Goal: Task Accomplishment & Management: Manage account settings

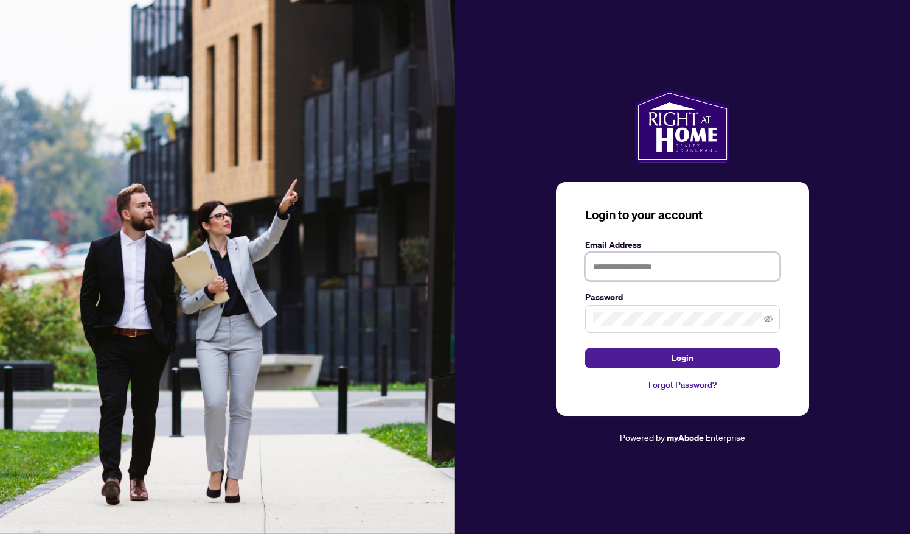
click at [617, 269] on input "text" at bounding box center [682, 267] width 195 height 28
type input "**********"
click at [650, 360] on button "Login" at bounding box center [682, 357] width 195 height 21
click at [652, 358] on button "Login" at bounding box center [682, 357] width 195 height 21
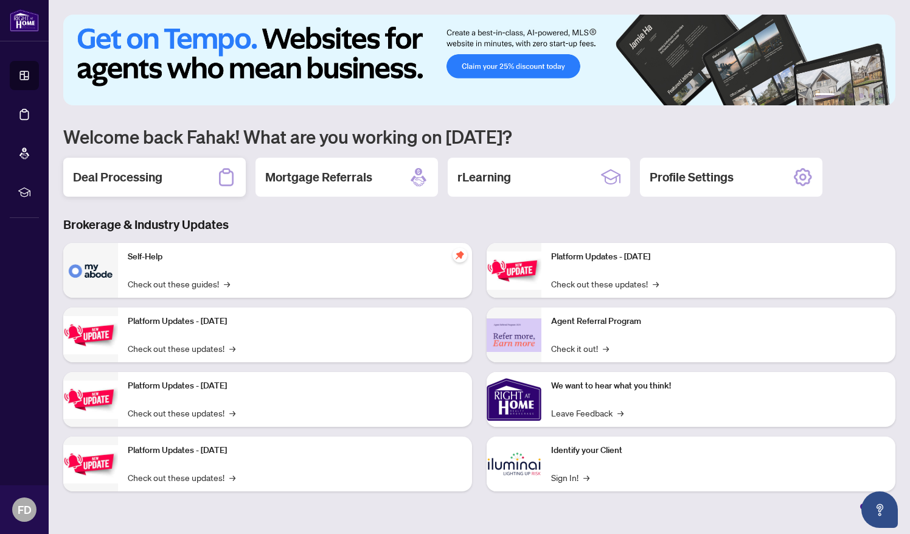
click at [117, 173] on h2 "Deal Processing" at bounding box center [117, 177] width 89 height 17
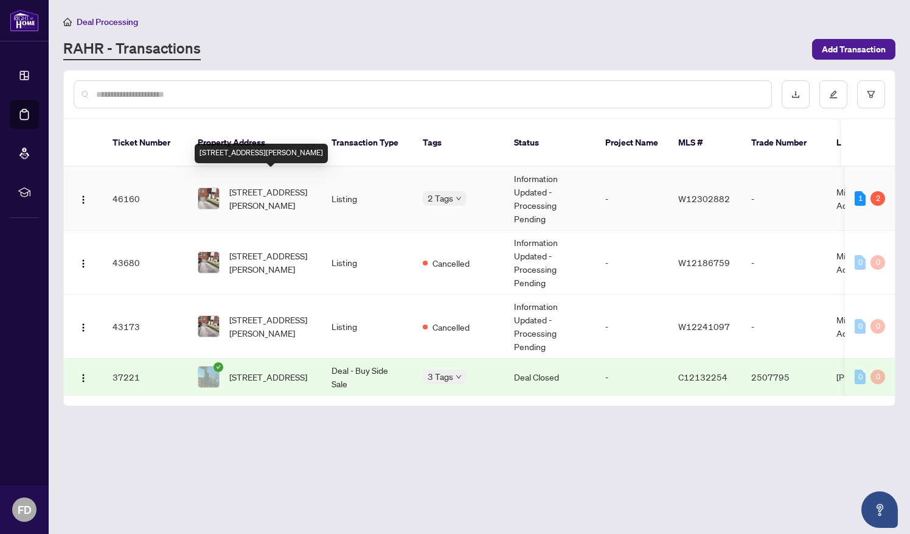
click at [266, 185] on span "[STREET_ADDRESS][PERSON_NAME]" at bounding box center [270, 198] width 83 height 27
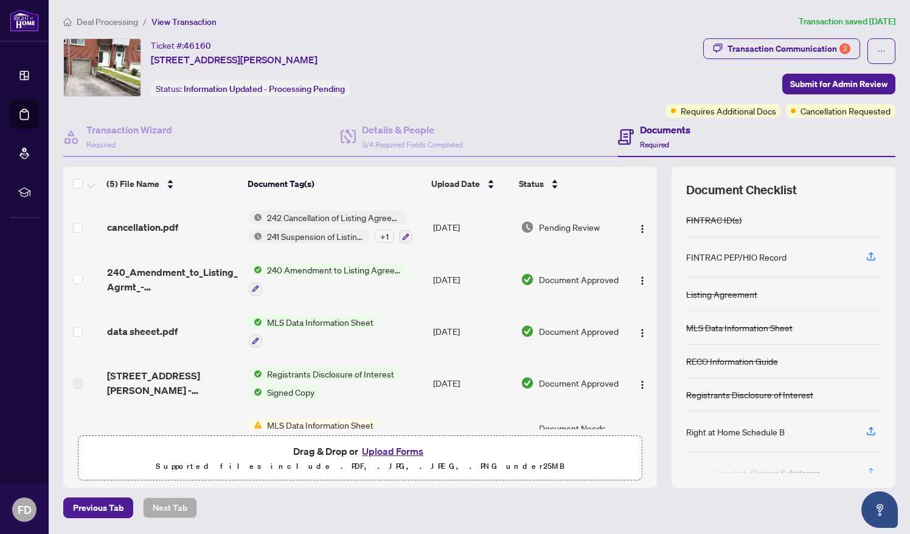
click at [376, 448] on button "Upload Forms" at bounding box center [392, 451] width 69 height 16
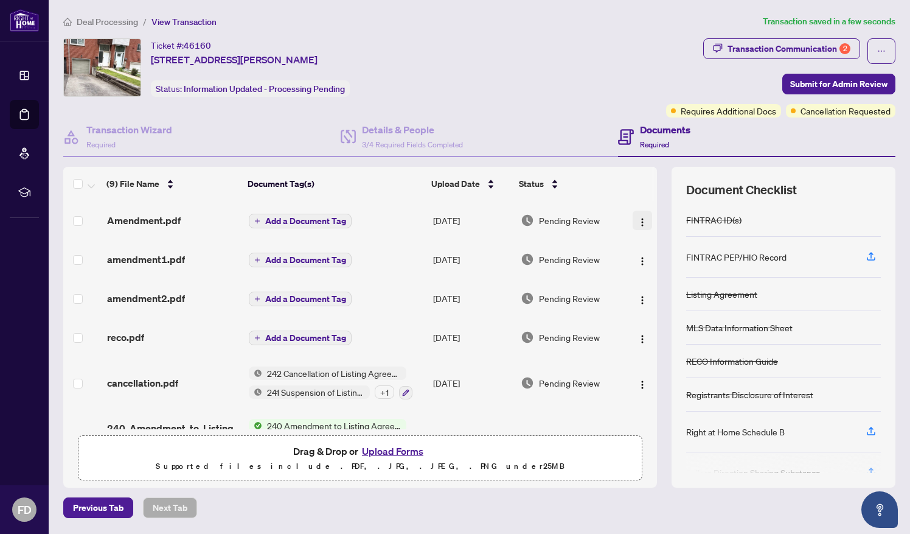
click at [638, 220] on img "button" at bounding box center [643, 222] width 10 height 10
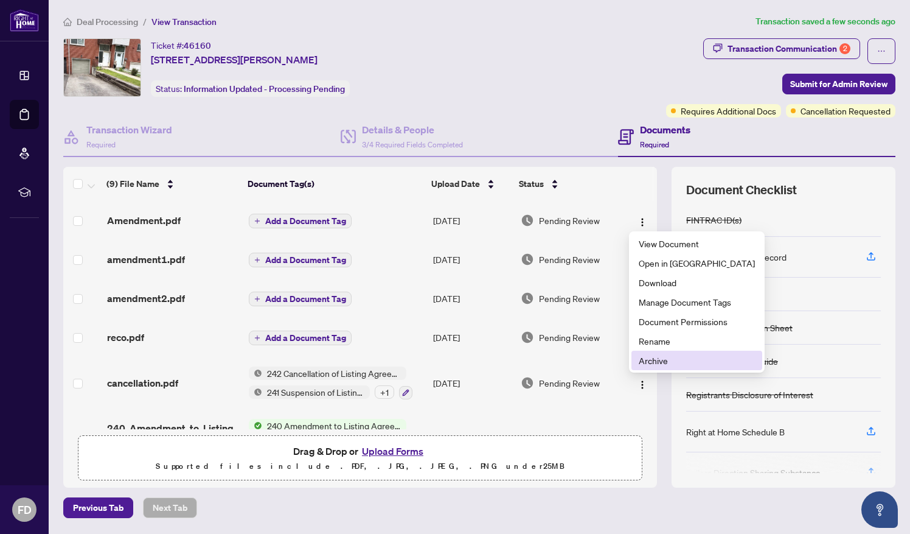
click at [651, 361] on span "Archive" at bounding box center [697, 360] width 116 height 13
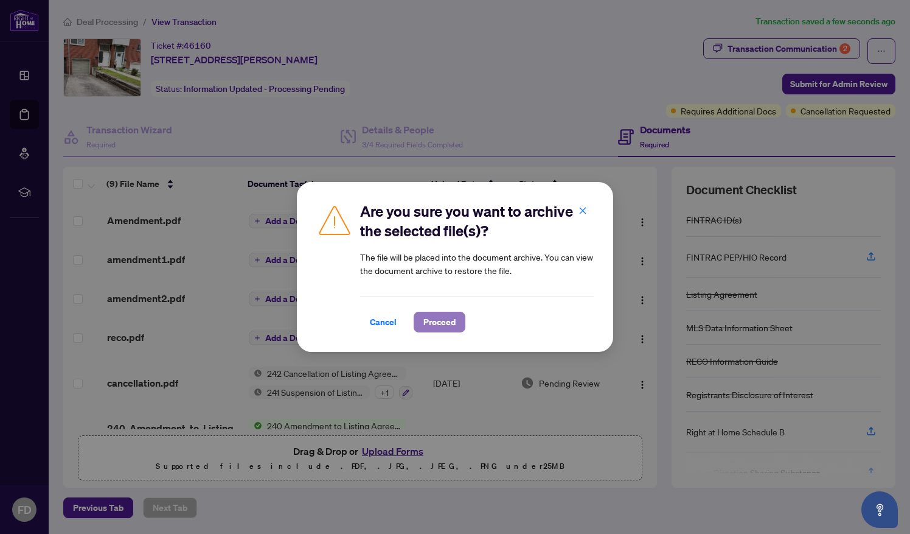
click at [448, 320] on span "Proceed" at bounding box center [440, 321] width 32 height 19
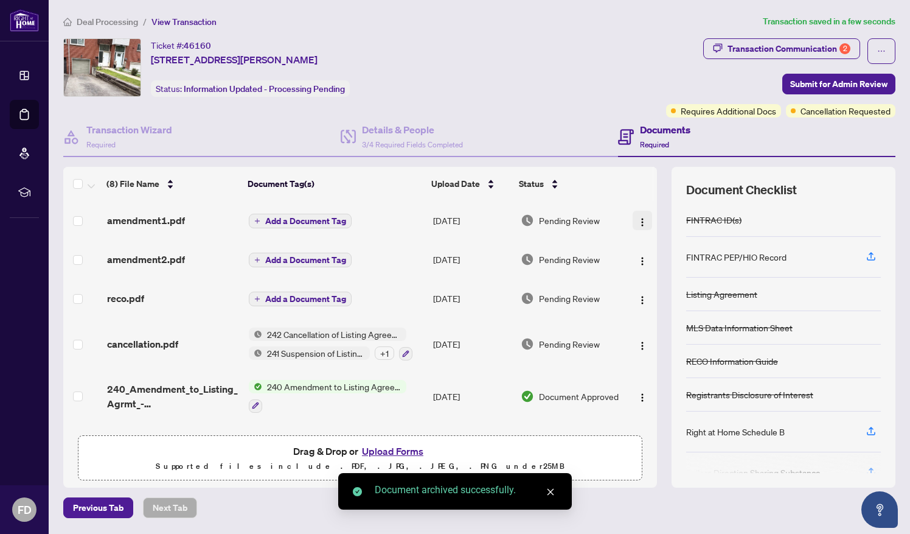
click at [641, 223] on img "button" at bounding box center [643, 222] width 10 height 10
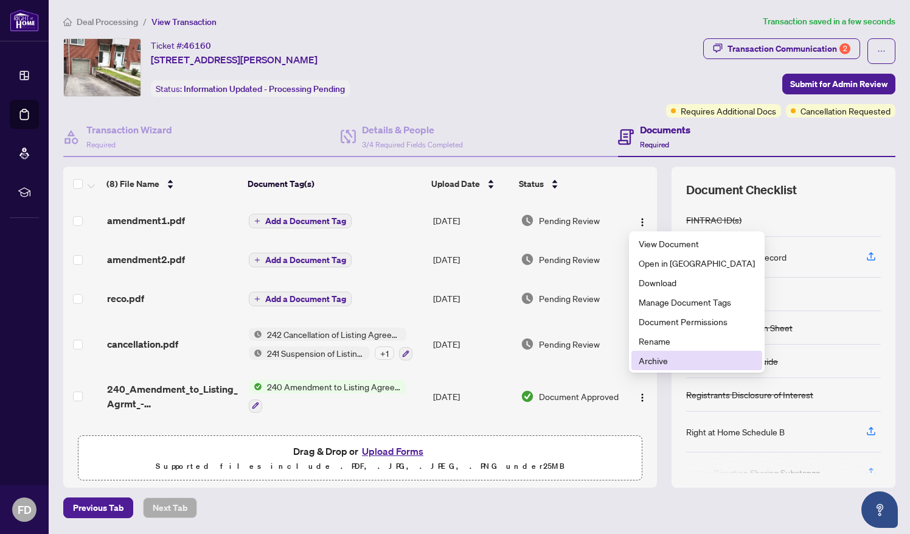
click at [656, 367] on li "Archive" at bounding box center [697, 360] width 131 height 19
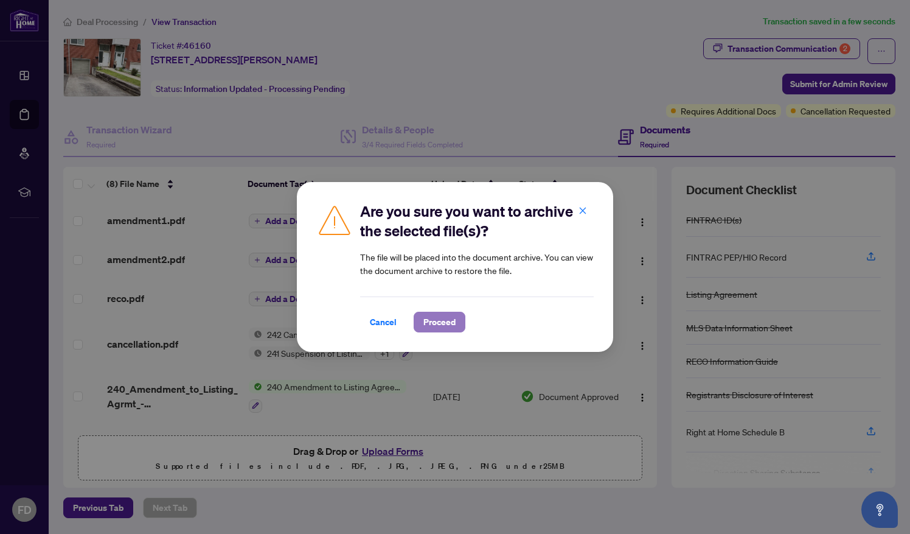
click at [444, 318] on span "Proceed" at bounding box center [440, 321] width 32 height 19
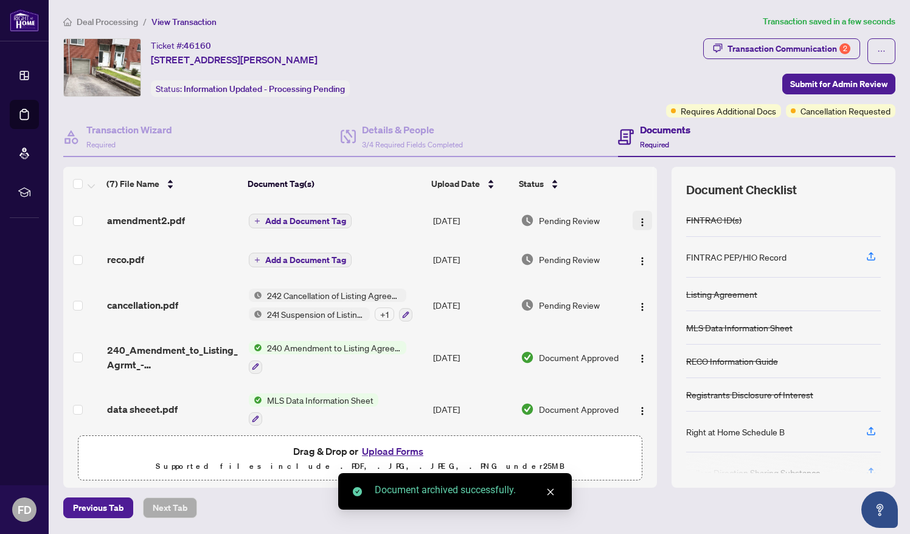
click at [642, 220] on img "button" at bounding box center [643, 222] width 10 height 10
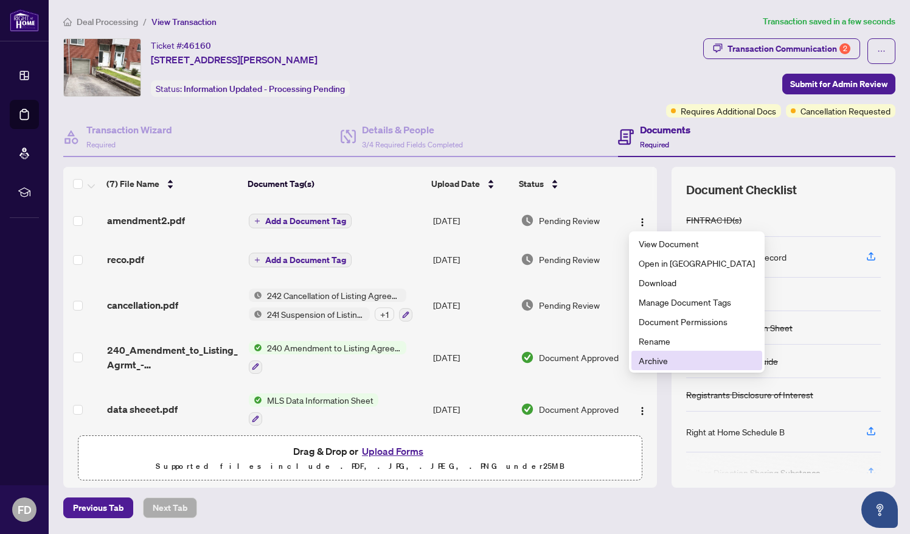
click at [651, 361] on span "Archive" at bounding box center [697, 360] width 116 height 13
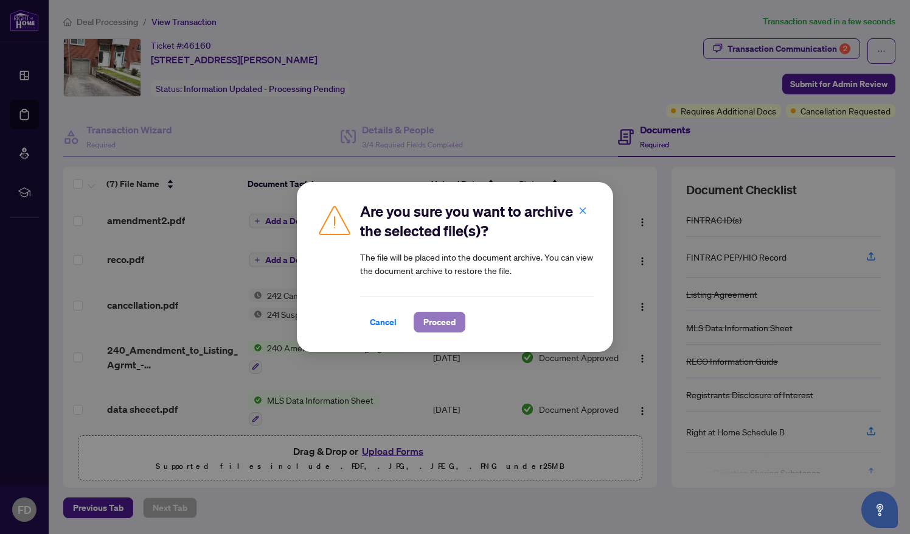
click at [431, 325] on span "Proceed" at bounding box center [440, 321] width 32 height 19
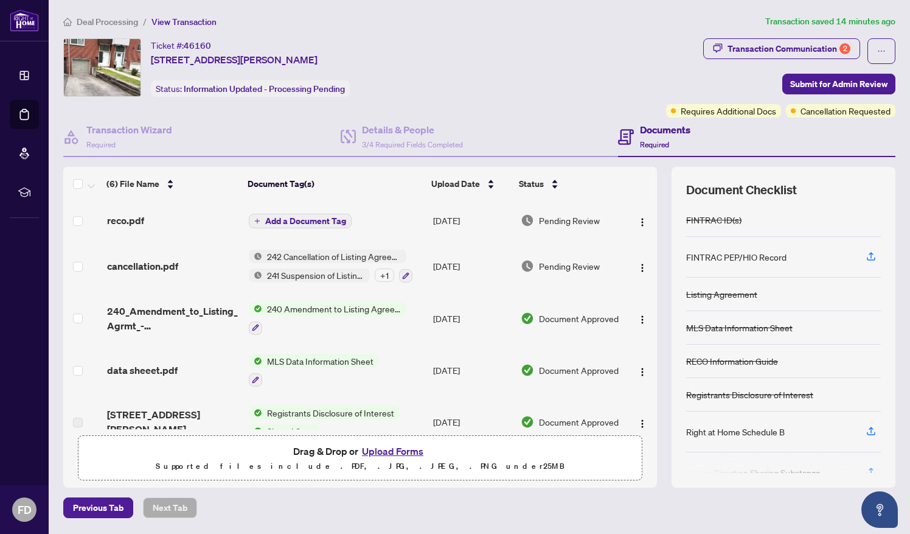
click at [393, 450] on button "Upload Forms" at bounding box center [392, 451] width 69 height 16
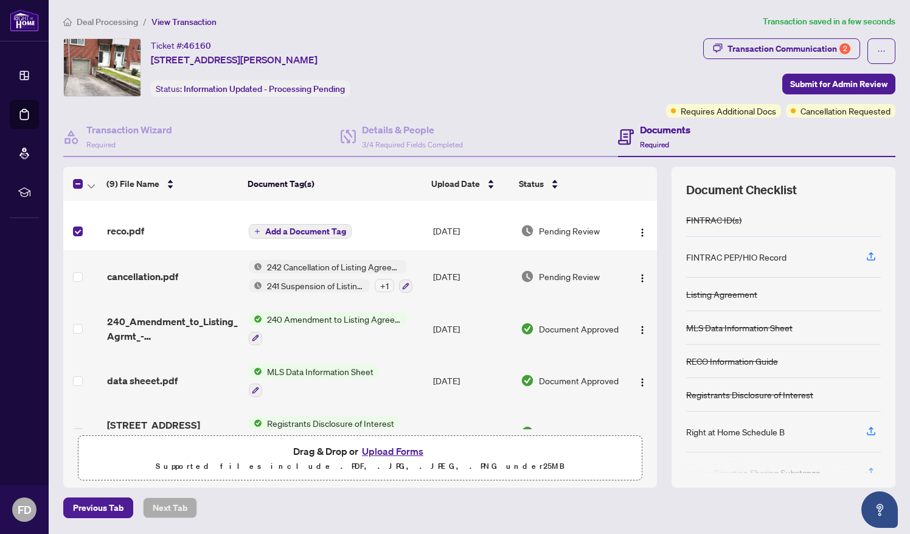
scroll to position [55, 0]
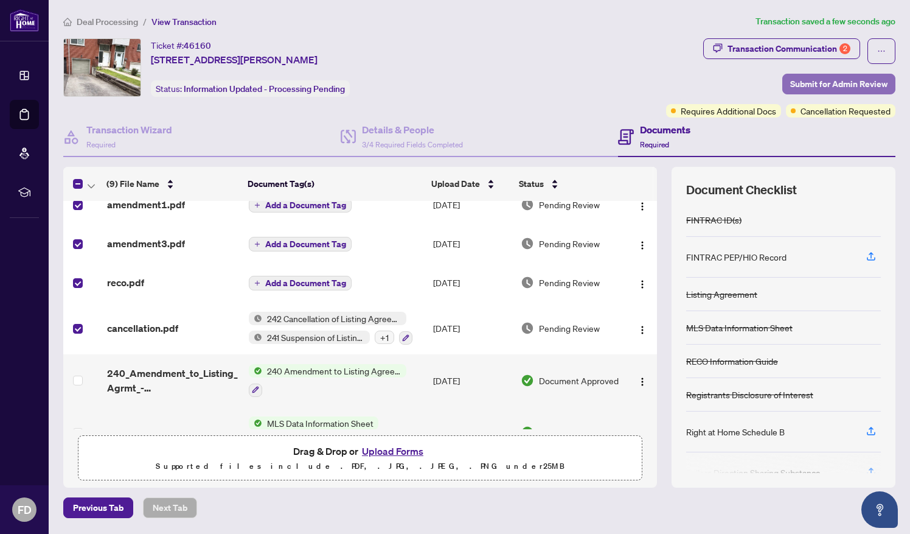
click at [814, 79] on span "Submit for Admin Review" at bounding box center [838, 83] width 97 height 19
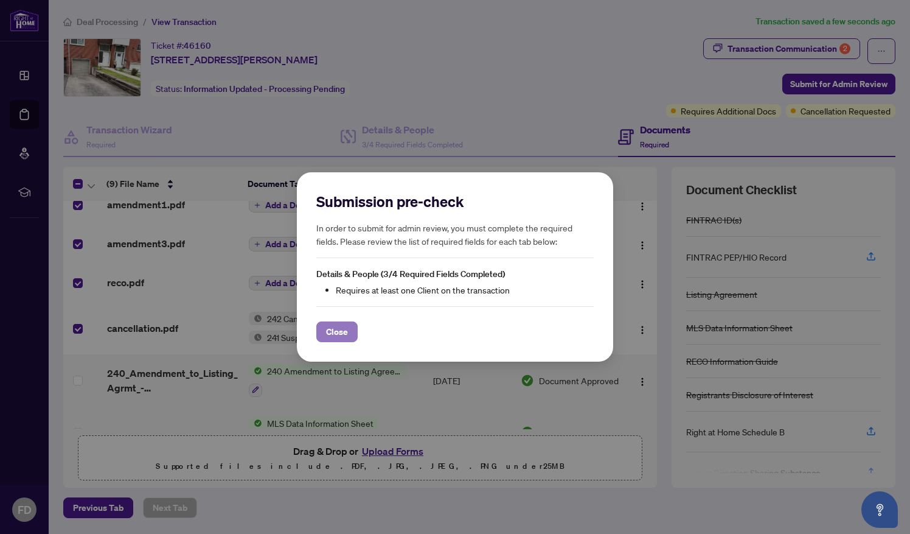
click at [346, 334] on span "Close" at bounding box center [337, 331] width 22 height 19
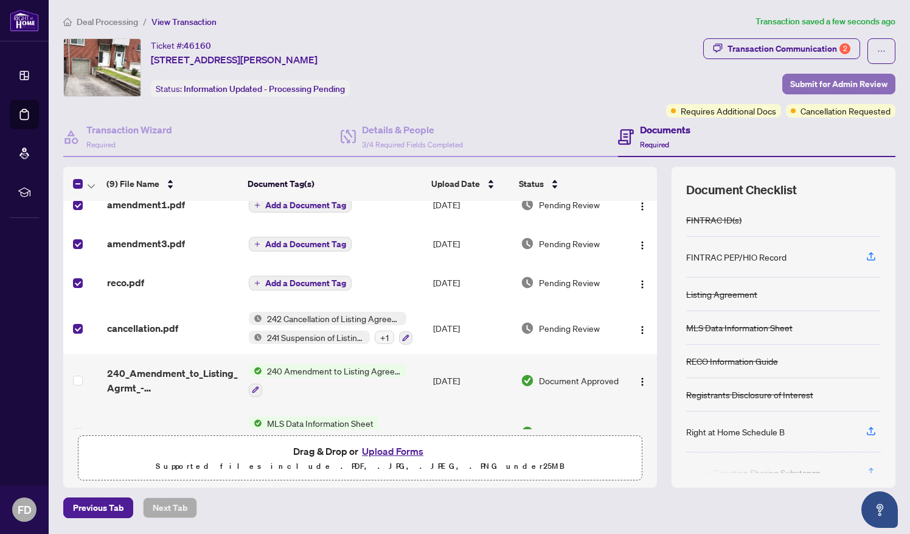
click at [816, 79] on span "Submit for Admin Review" at bounding box center [838, 83] width 97 height 19
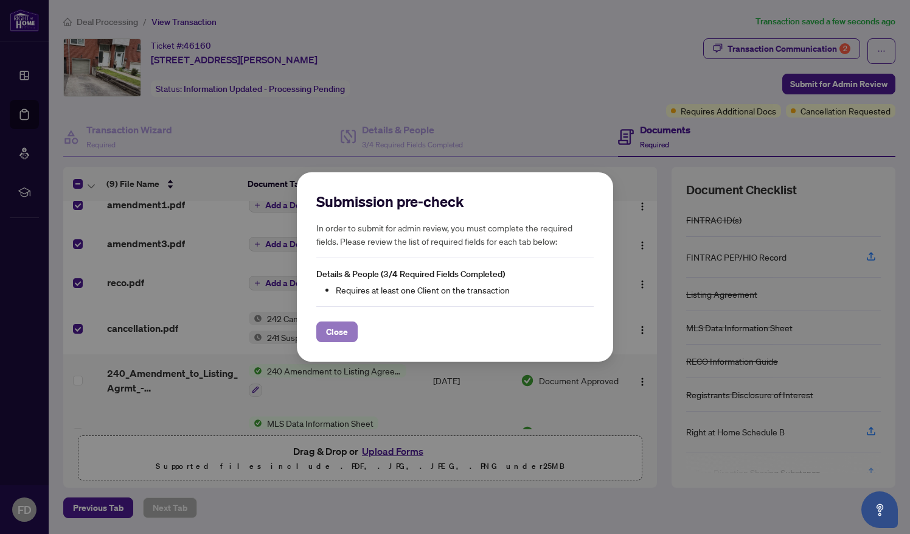
click at [341, 328] on span "Close" at bounding box center [337, 331] width 22 height 19
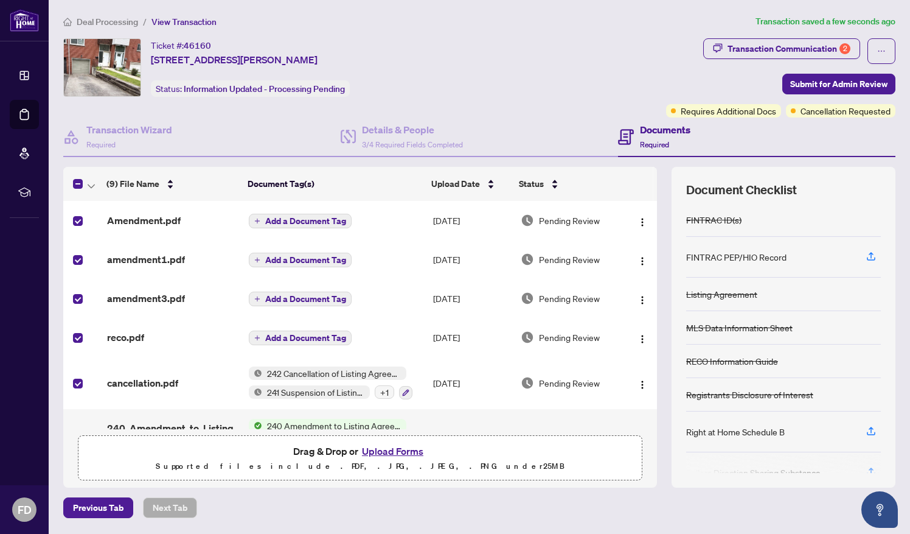
scroll to position [0, 0]
click at [845, 46] on div "2" at bounding box center [845, 48] width 11 height 11
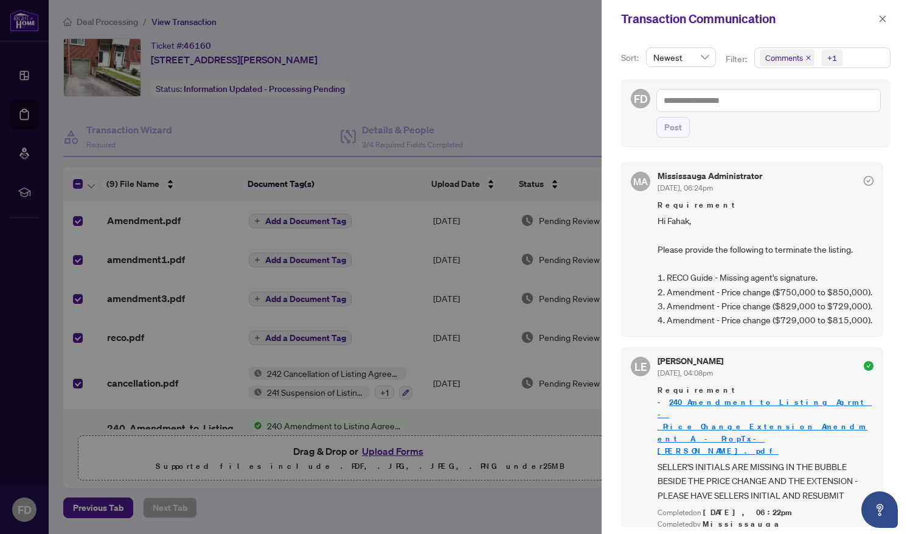
click at [527, 76] on div at bounding box center [455, 267] width 910 height 534
click at [887, 18] on icon "close" at bounding box center [883, 19] width 9 height 9
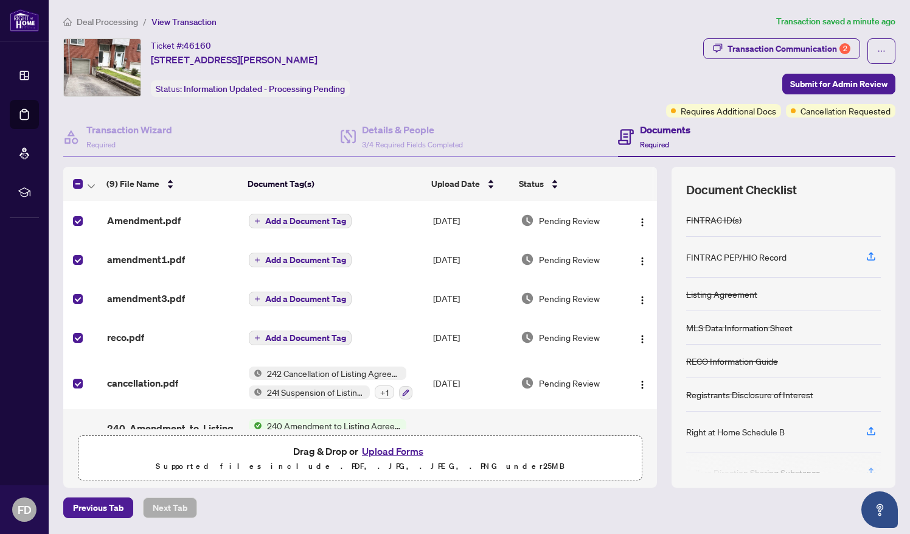
click at [522, 68] on div "Ticket #: 46160 [STREET_ADDRESS][PERSON_NAME] Status: Information Updated - Pro…" at bounding box center [362, 67] width 598 height 58
click at [818, 90] on span "Submit for Admin Review" at bounding box center [838, 83] width 97 height 19
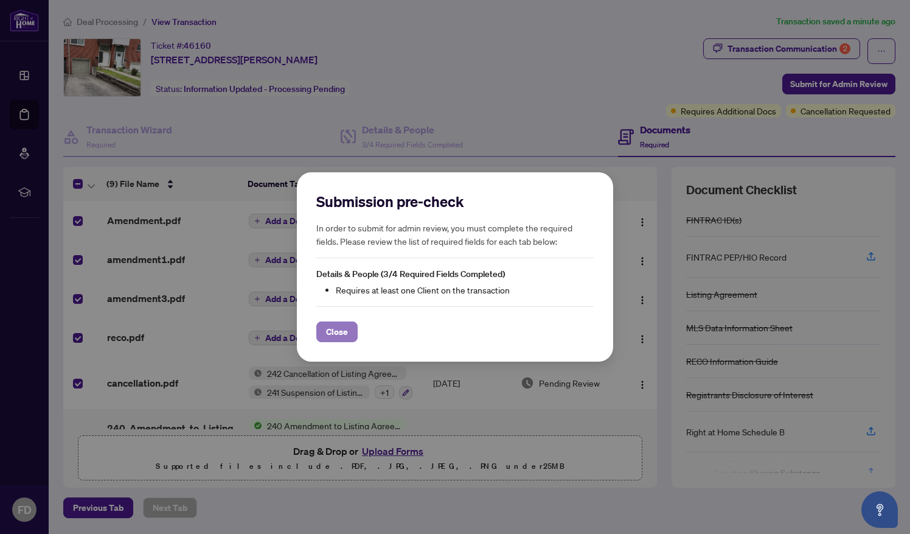
click at [331, 333] on span "Close" at bounding box center [337, 331] width 22 height 19
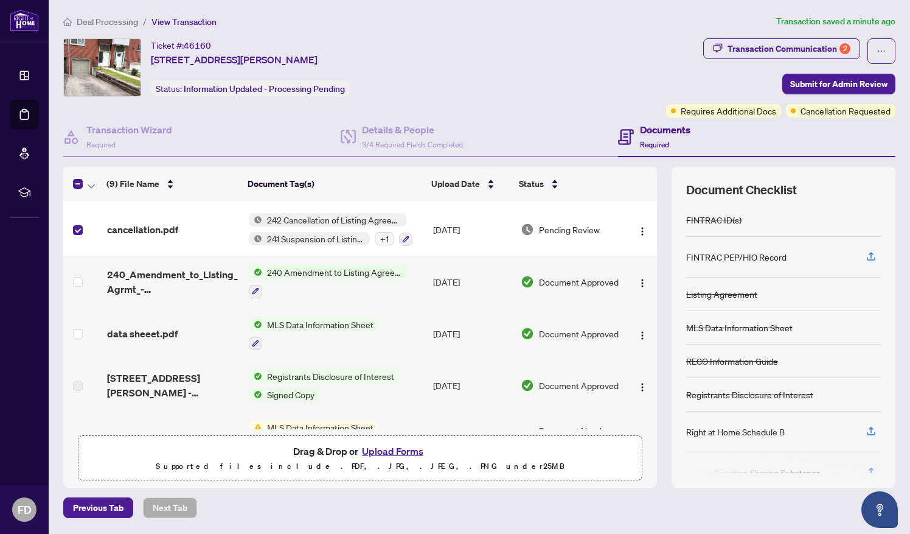
scroll to position [190, 0]
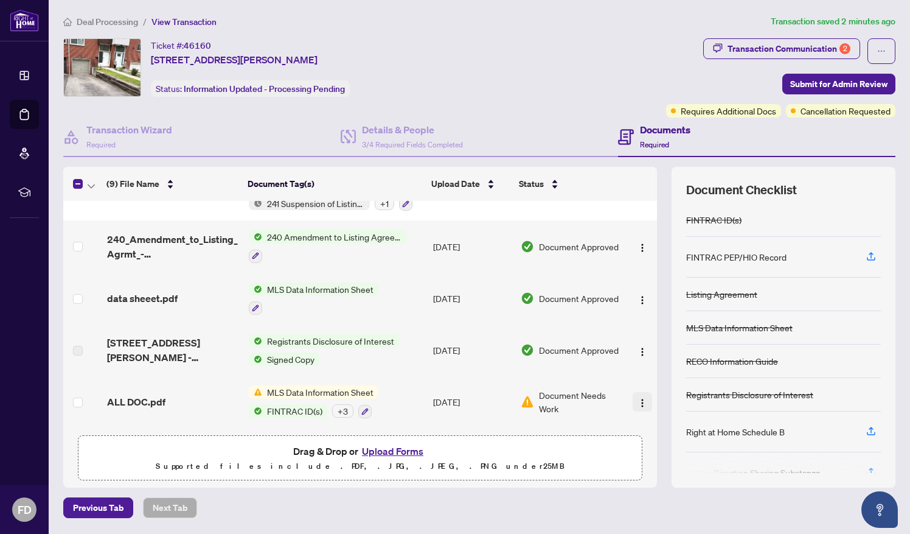
click at [638, 403] on img "button" at bounding box center [643, 403] width 10 height 10
click at [594, 431] on div "(9) File Name Document Tag(s) Upload Date Status Amendment.pdf Add a Document T…" at bounding box center [360, 327] width 594 height 320
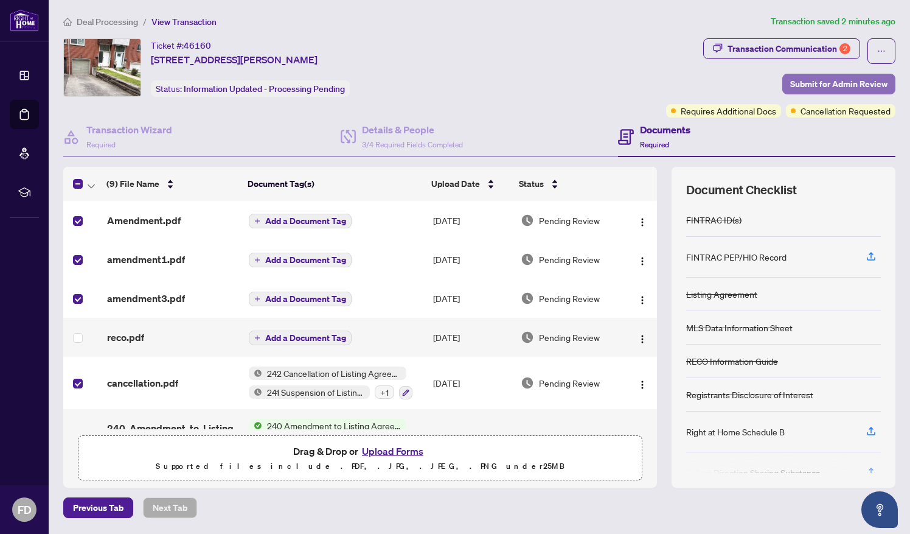
click at [818, 82] on span "Submit for Admin Review" at bounding box center [838, 83] width 97 height 19
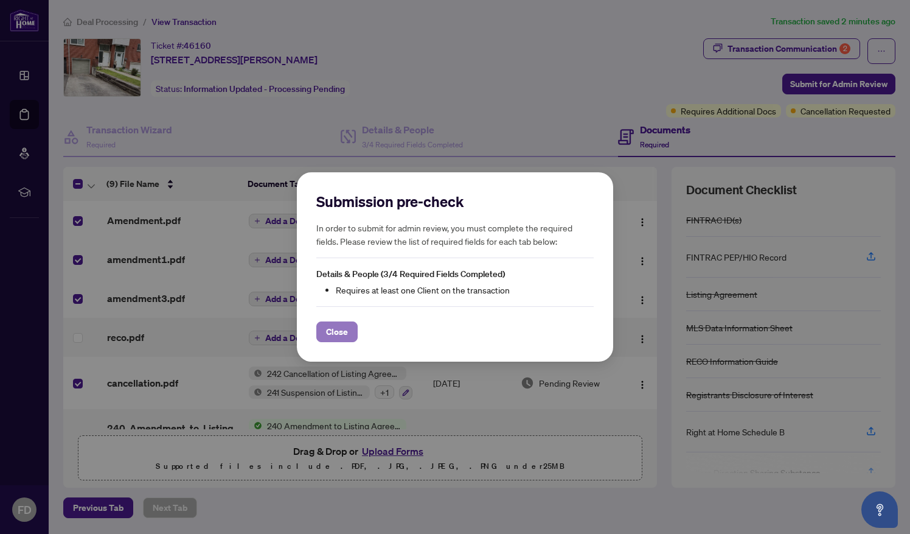
click at [323, 340] on button "Close" at bounding box center [336, 331] width 41 height 21
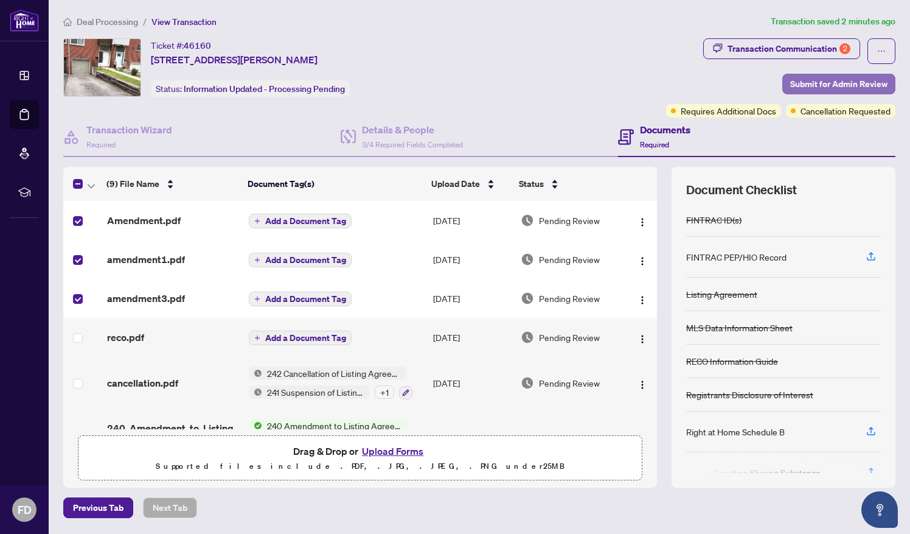
click at [807, 82] on span "Submit for Admin Review" at bounding box center [838, 83] width 97 height 19
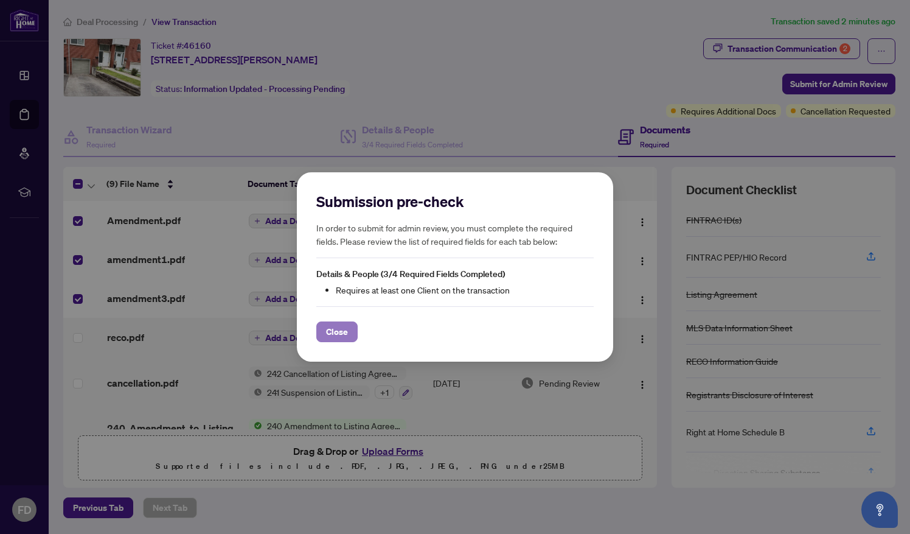
click at [348, 324] on button "Close" at bounding box center [336, 331] width 41 height 21
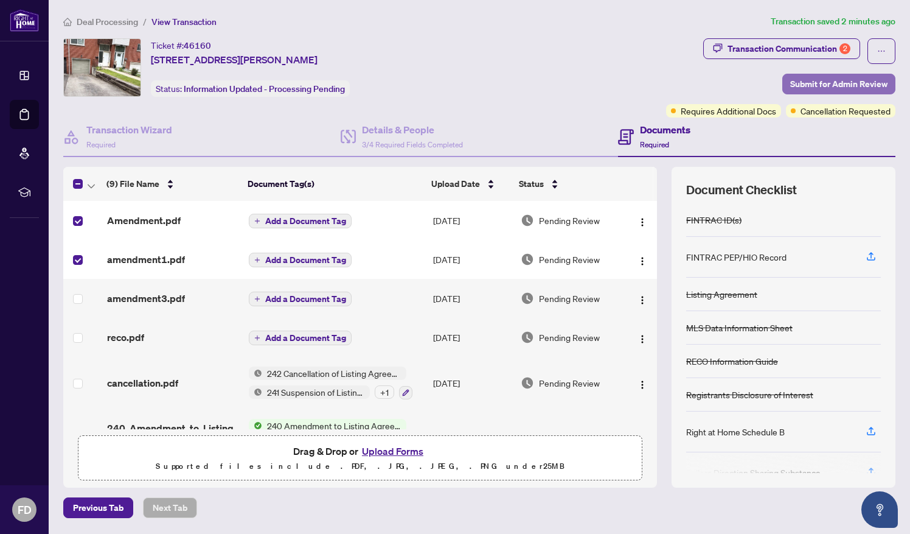
click at [835, 84] on span "Submit for Admin Review" at bounding box center [838, 83] width 97 height 19
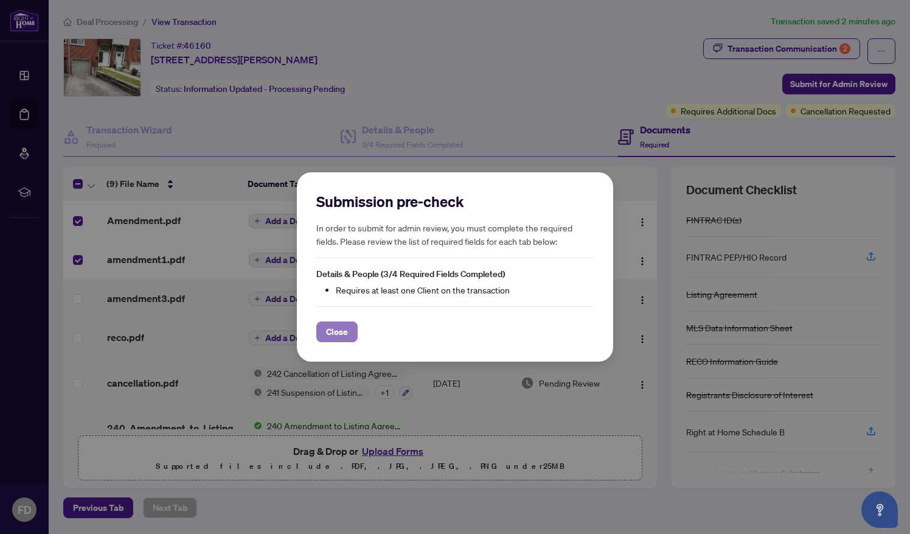
click at [335, 332] on span "Close" at bounding box center [337, 331] width 22 height 19
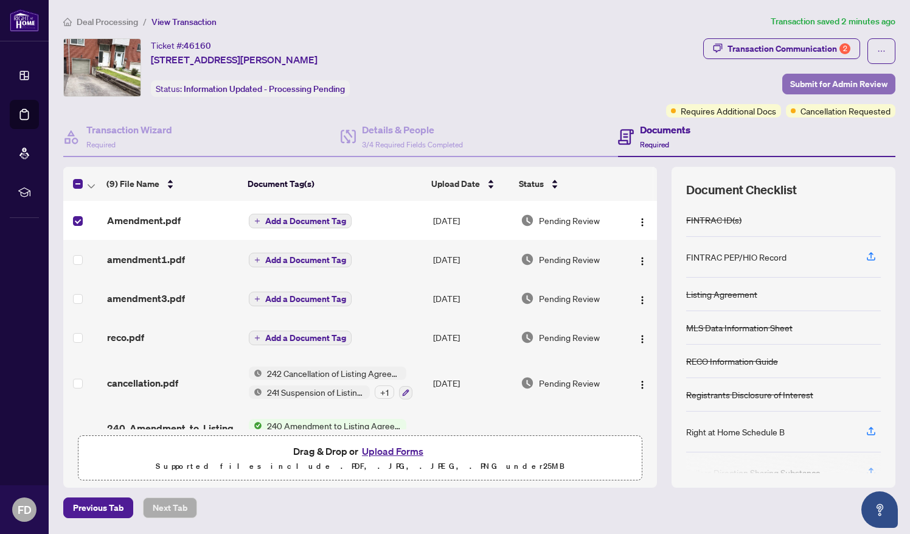
click at [811, 83] on span "Submit for Admin Review" at bounding box center [838, 83] width 97 height 19
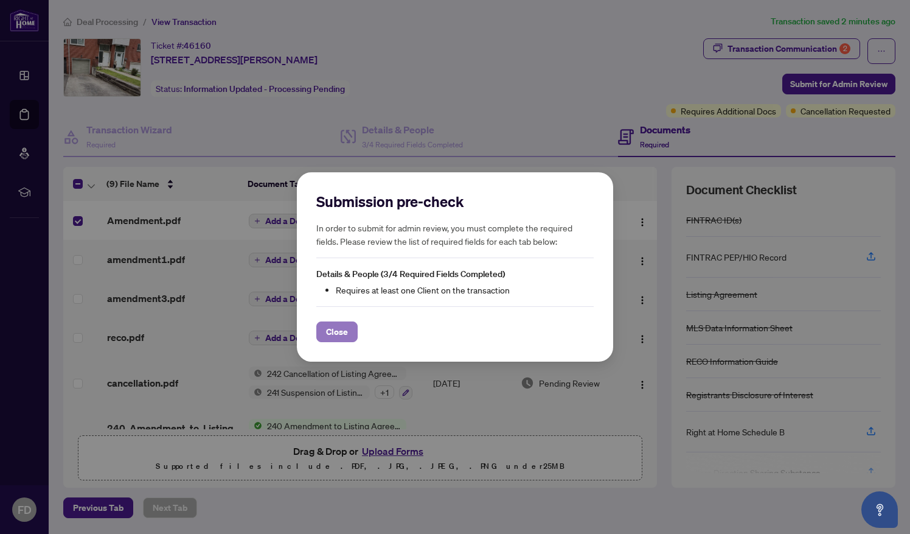
click at [347, 339] on span "Close" at bounding box center [337, 331] width 22 height 19
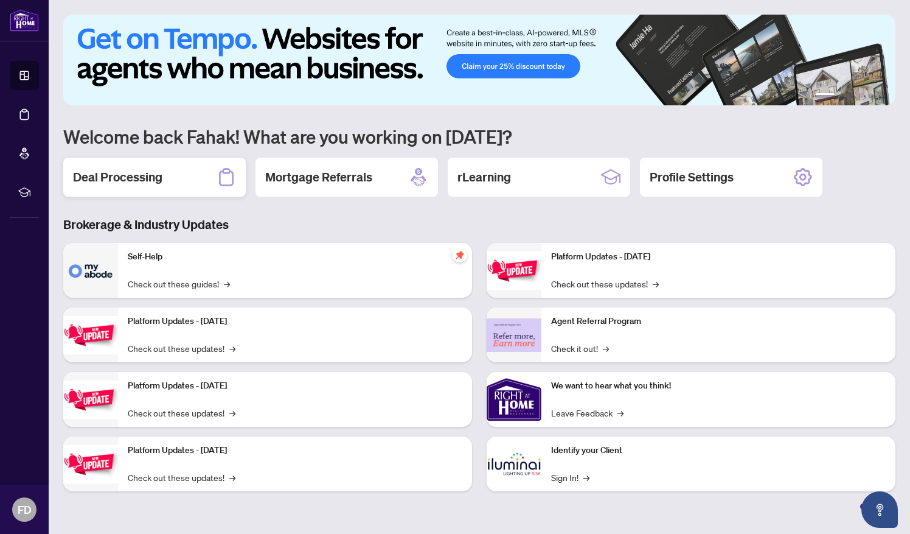
click at [136, 185] on h2 "Deal Processing" at bounding box center [117, 177] width 89 height 17
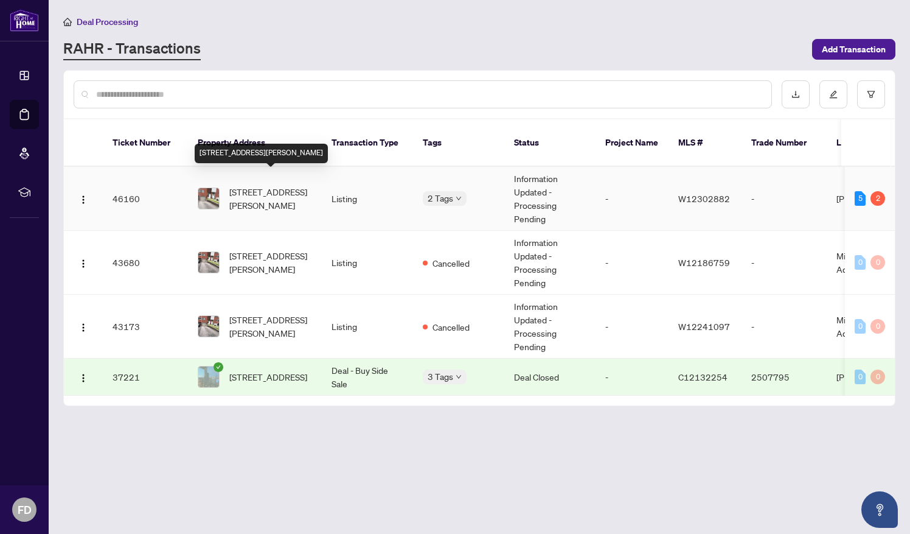
click at [289, 185] on span "[STREET_ADDRESS][PERSON_NAME]" at bounding box center [270, 198] width 83 height 27
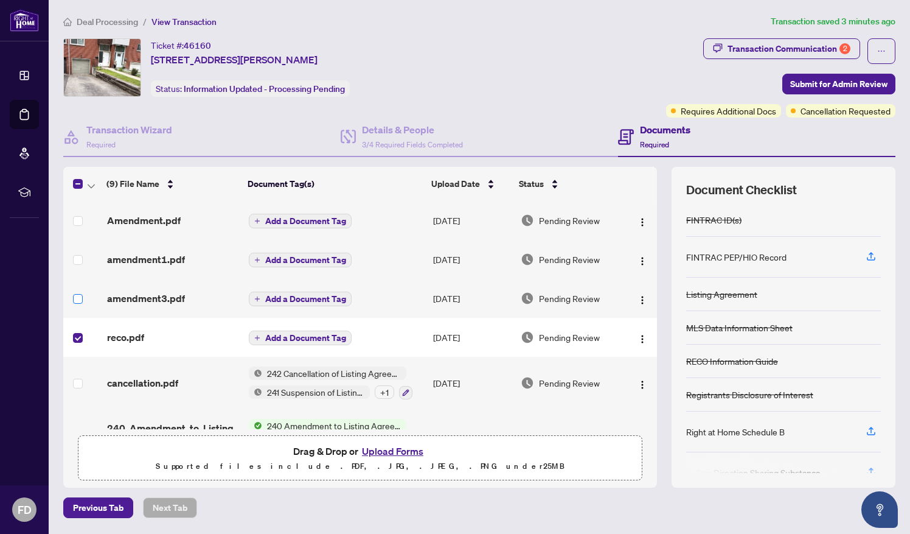
click at [75, 302] on label at bounding box center [78, 298] width 10 height 13
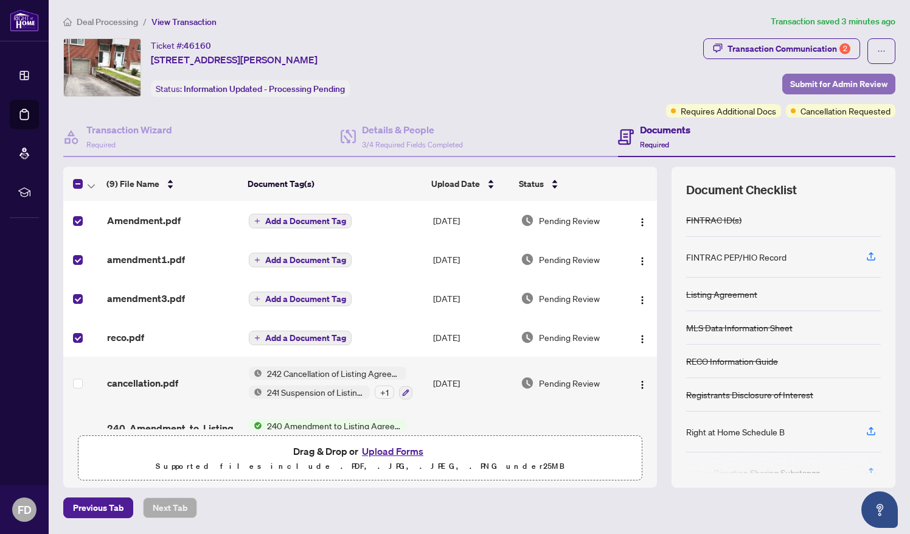
click at [839, 85] on span "Submit for Admin Review" at bounding box center [838, 83] width 97 height 19
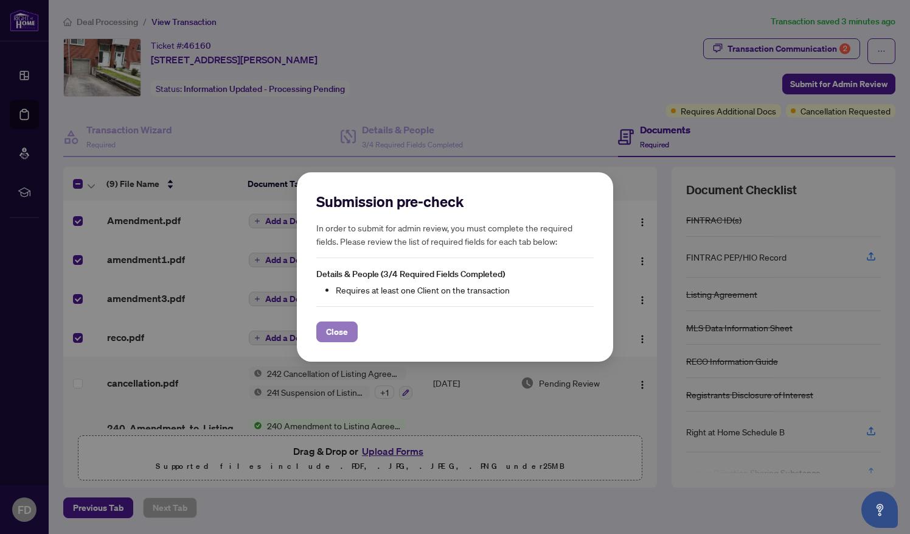
click at [329, 328] on span "Close" at bounding box center [337, 331] width 22 height 19
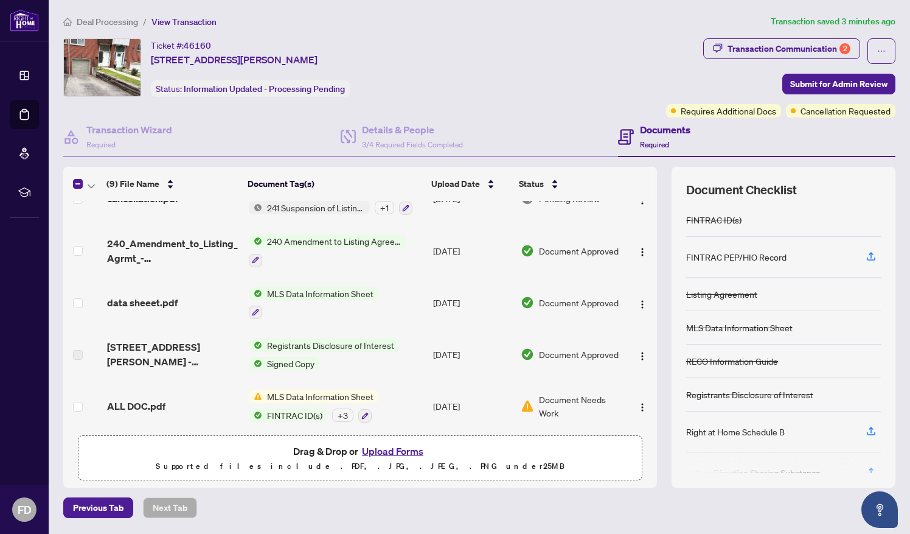
scroll to position [190, 0]
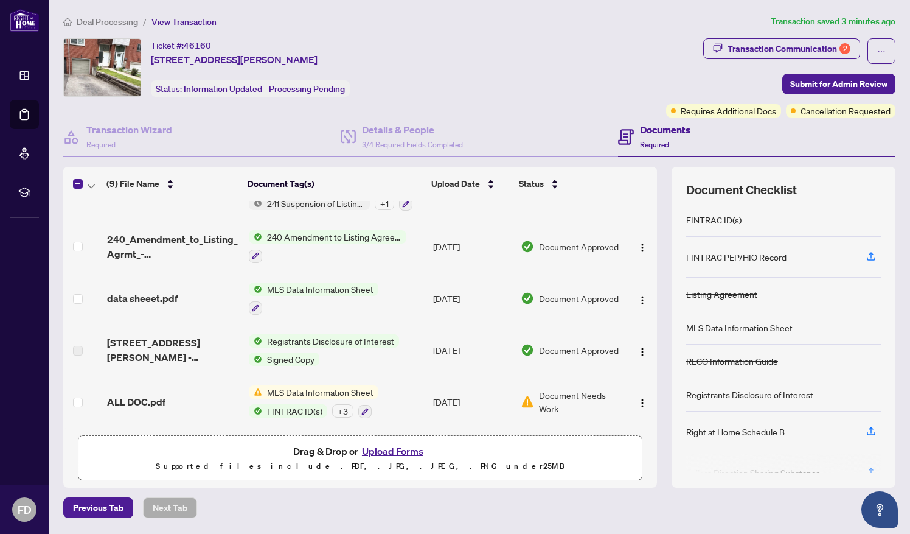
click at [533, 403] on div "Document Needs Work" at bounding box center [571, 401] width 100 height 27
